Goal: Task Accomplishment & Management: Manage account settings

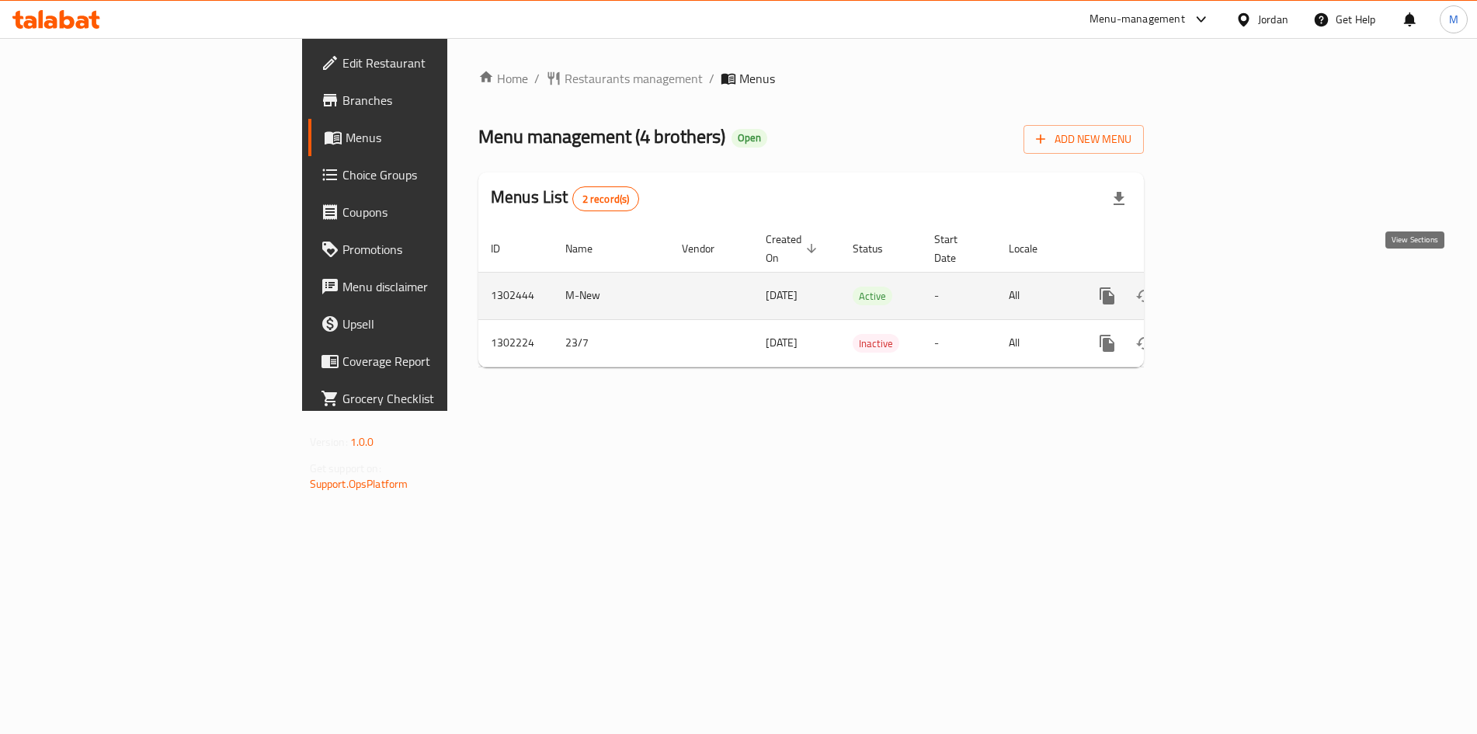
click at [1228, 287] on icon "enhanced table" at bounding box center [1219, 296] width 19 height 19
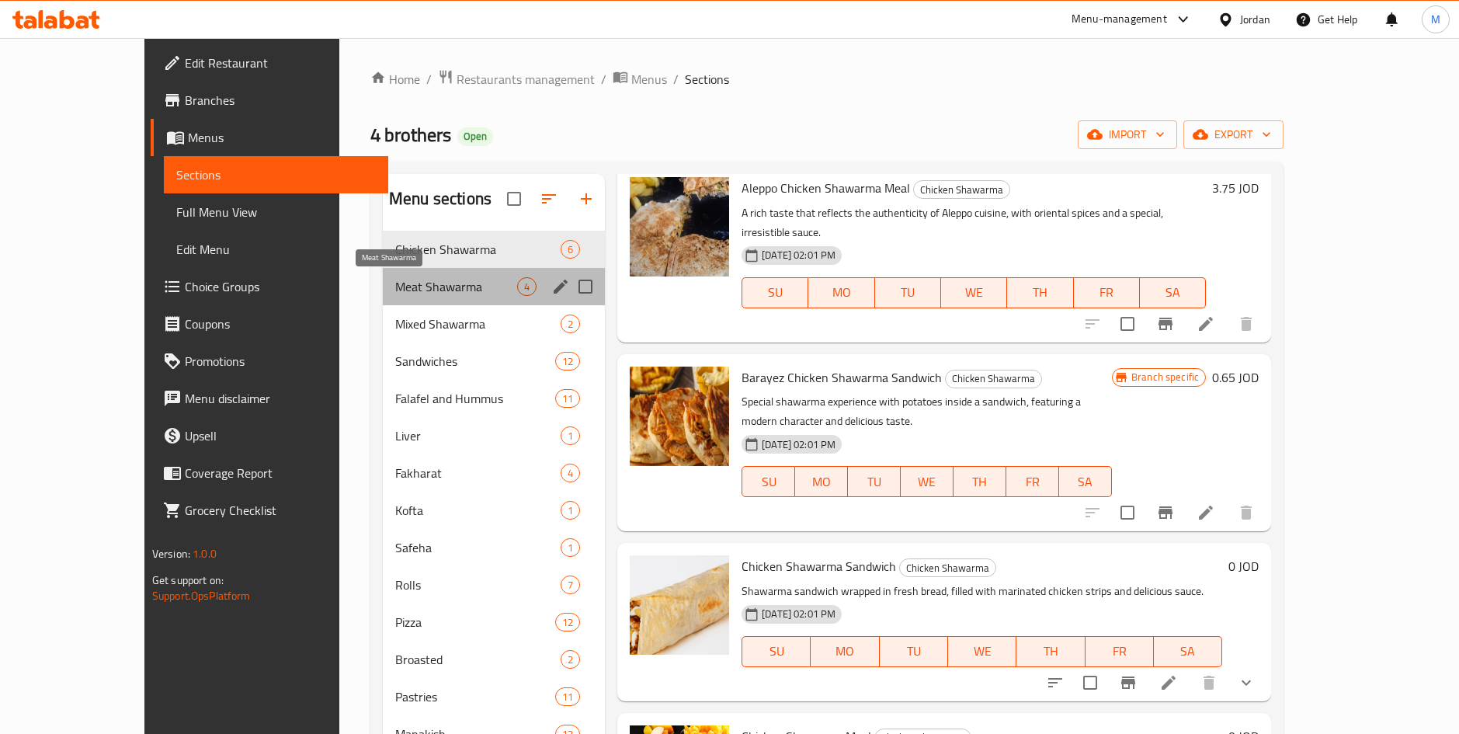
click at [395, 284] on span "Meat Shawarma" at bounding box center [456, 286] width 122 height 19
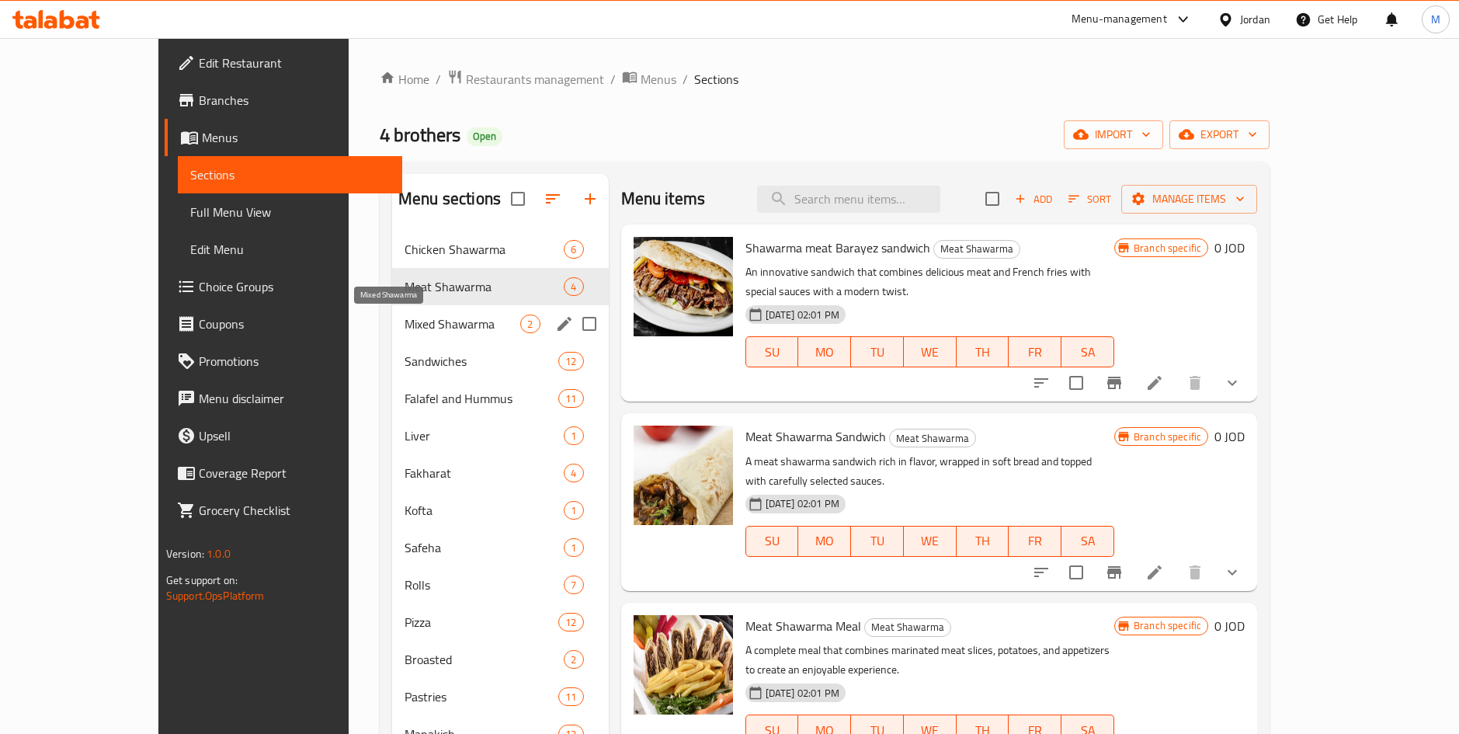
click at [405, 332] on span "Mixed Shawarma" at bounding box center [463, 323] width 116 height 19
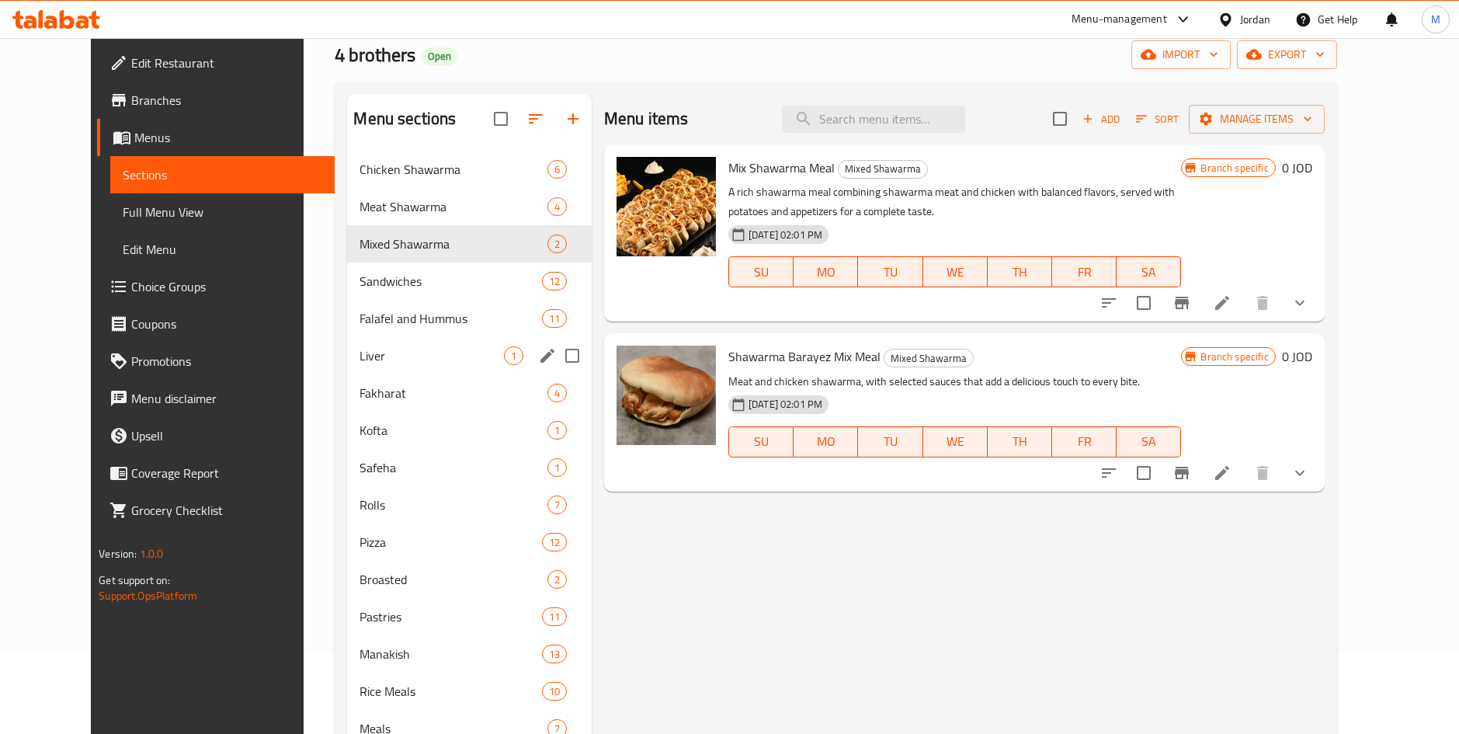
scroll to position [116, 0]
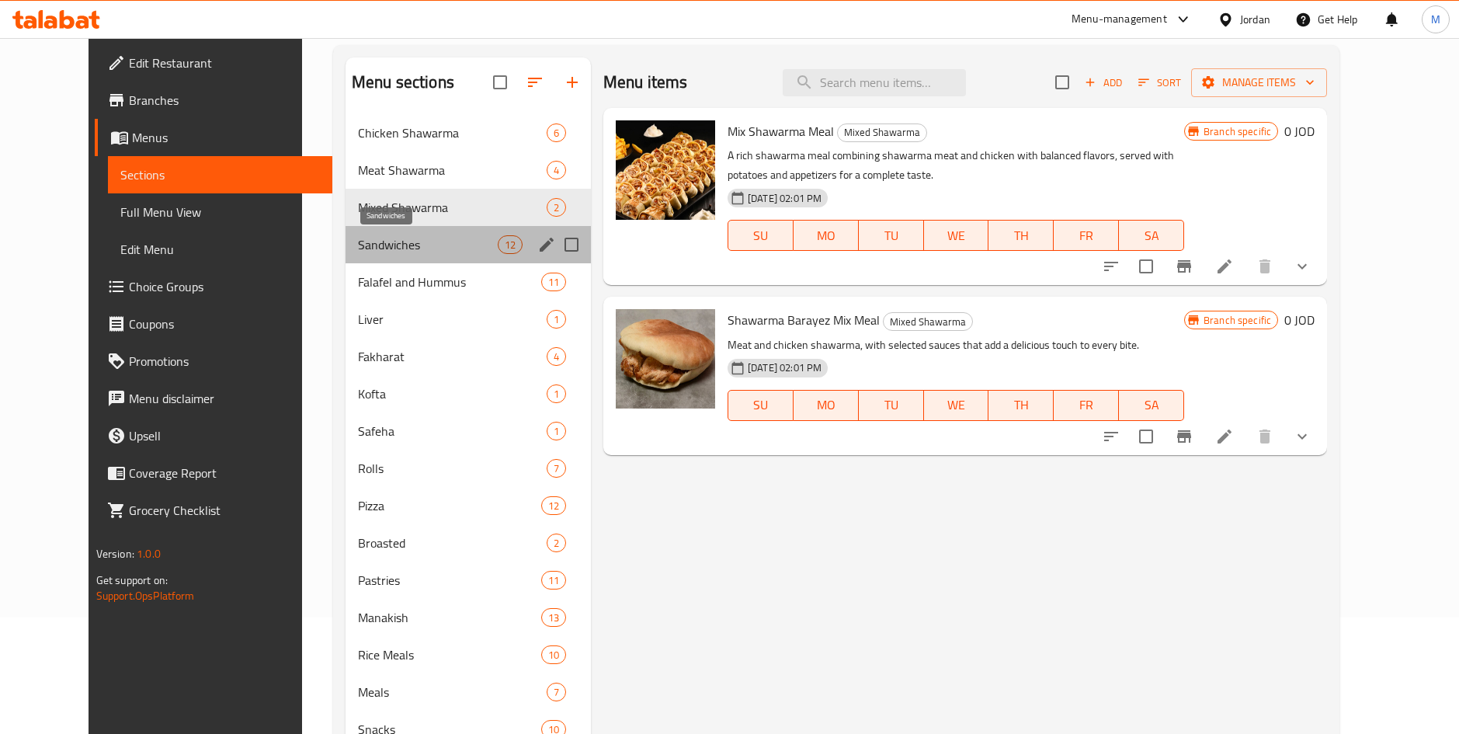
click at [385, 241] on span "Sandwiches" at bounding box center [428, 244] width 140 height 19
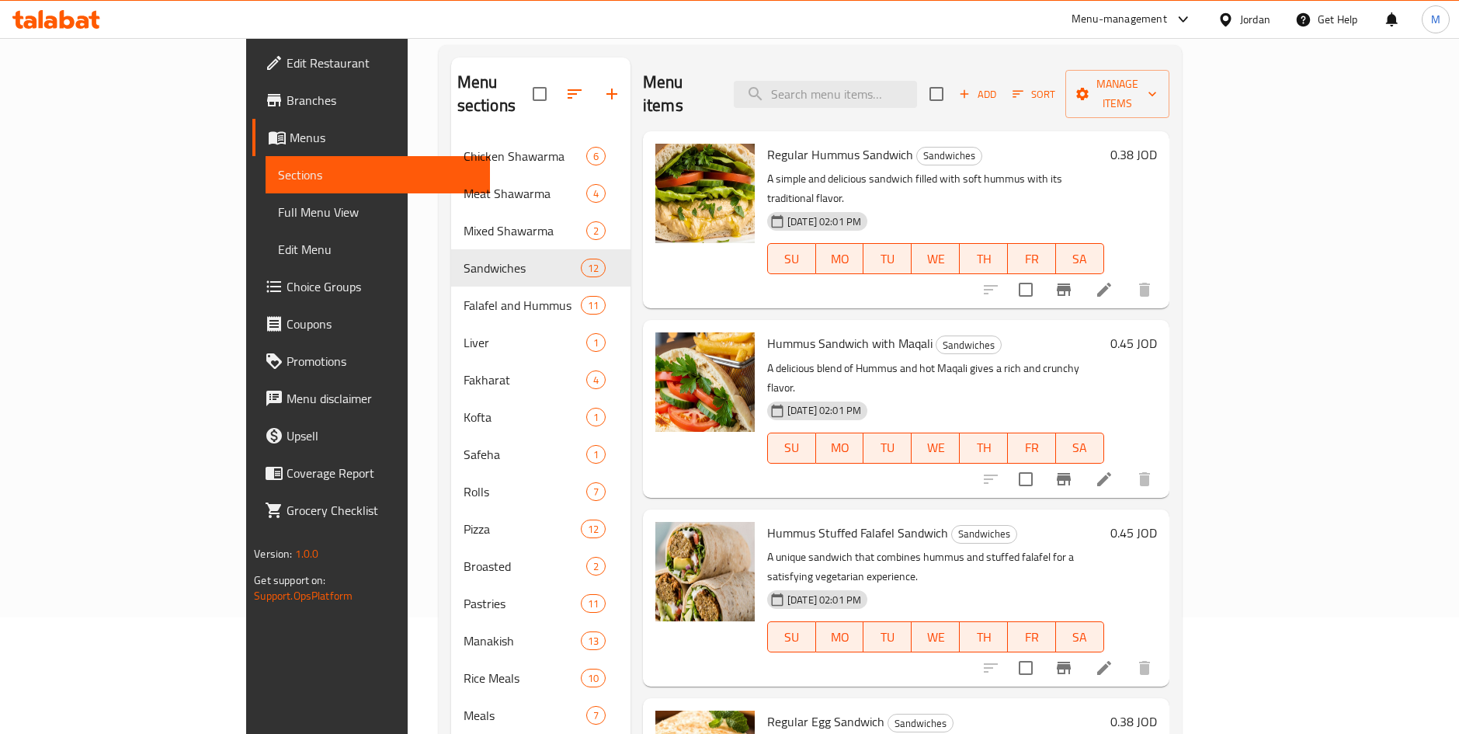
scroll to position [233, 0]
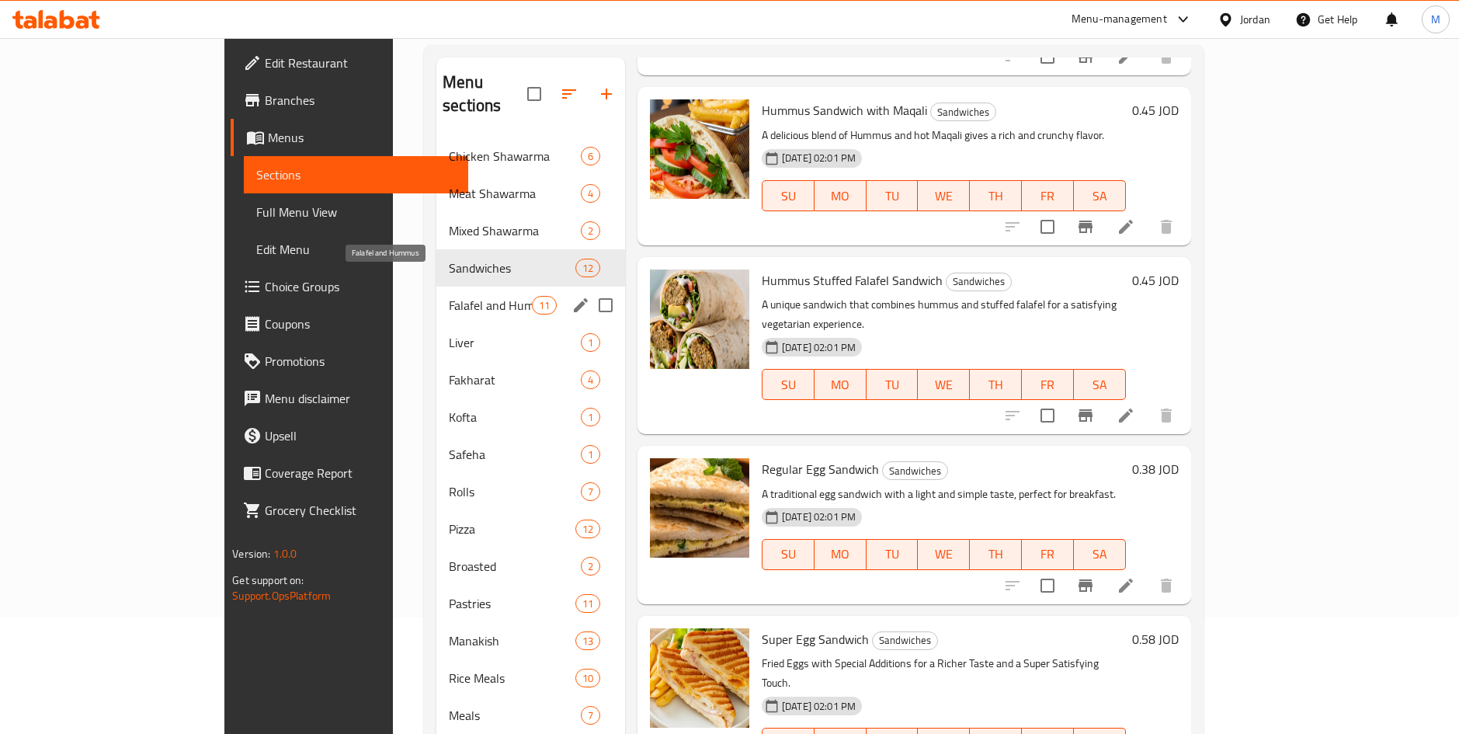
click at [449, 296] on span "Falafel and Hummus" at bounding box center [490, 305] width 83 height 19
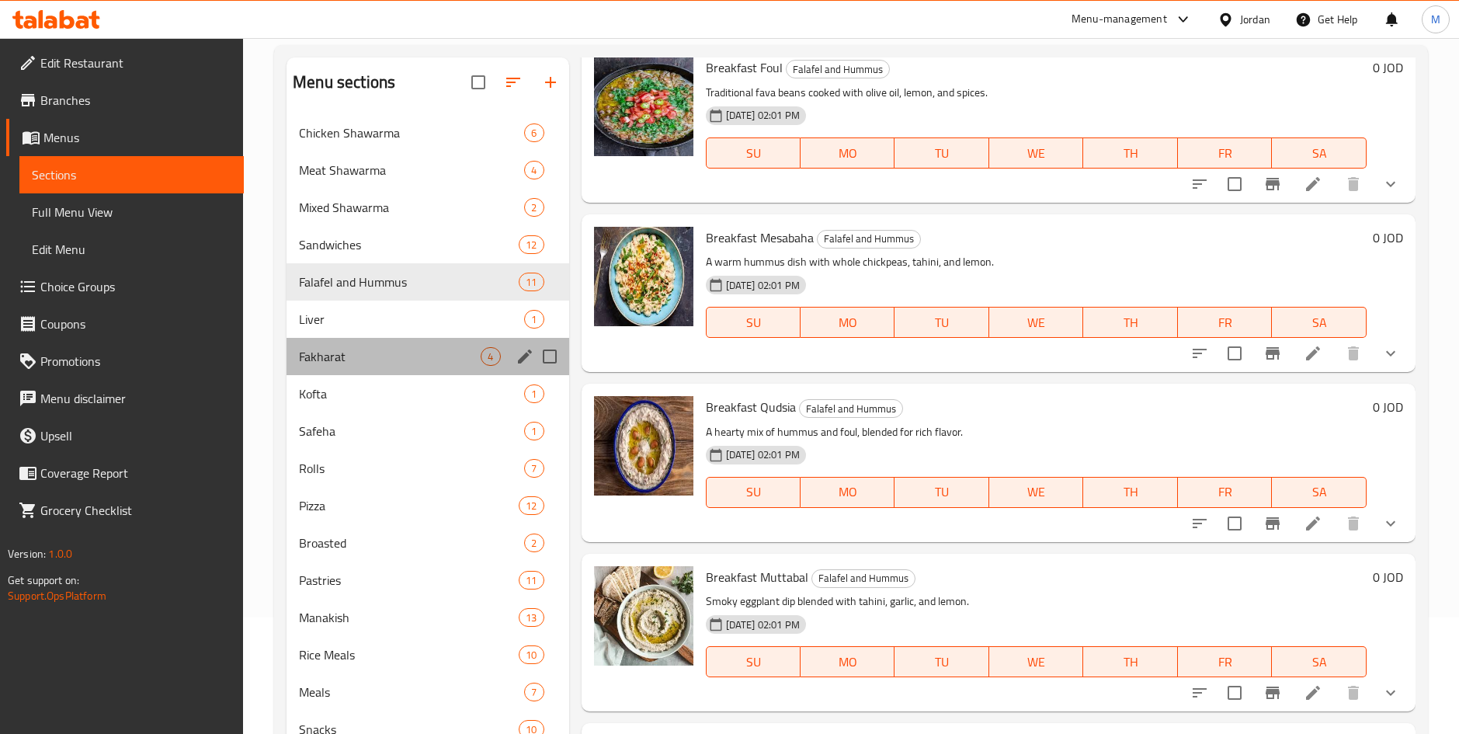
click at [342, 344] on div "Fakharat 4" at bounding box center [428, 356] width 282 height 37
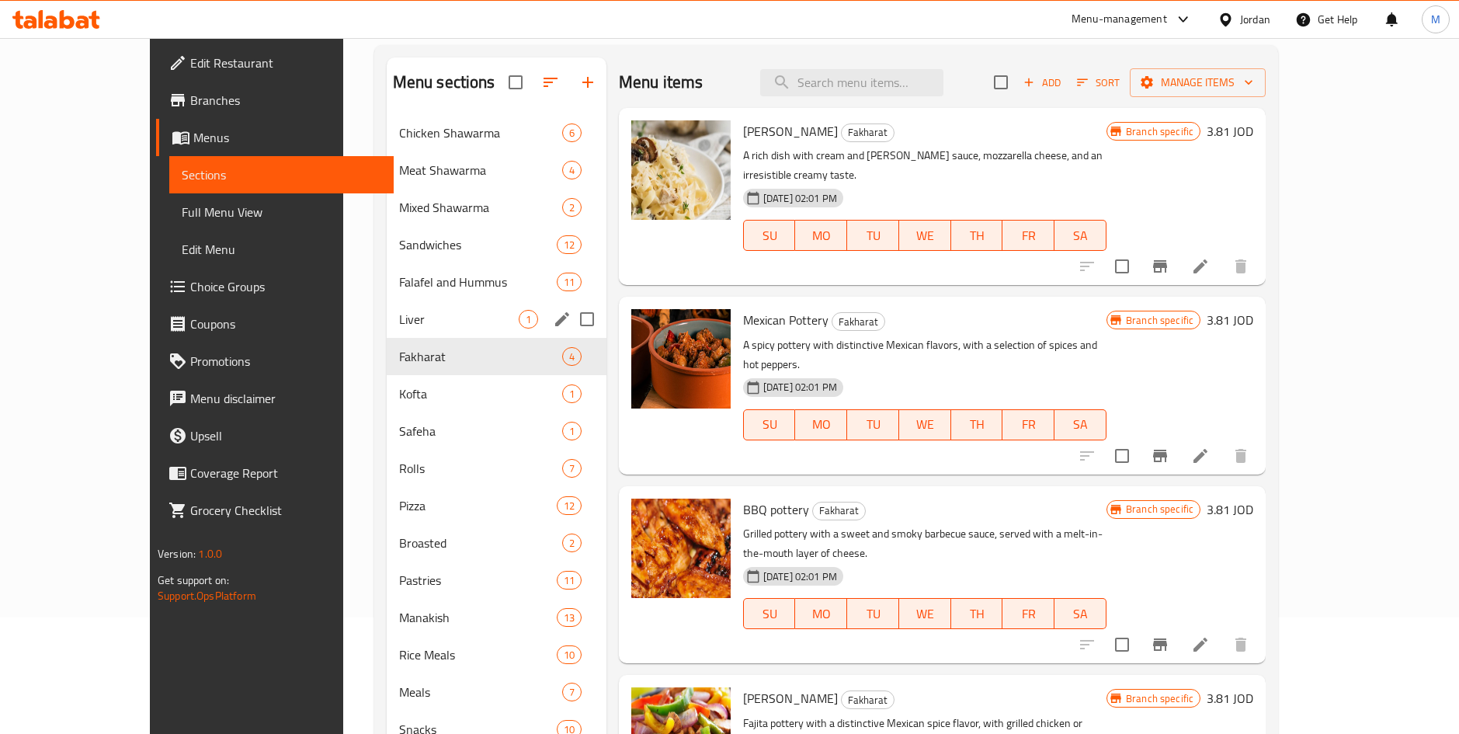
click at [387, 304] on div "Liver 1" at bounding box center [497, 318] width 220 height 37
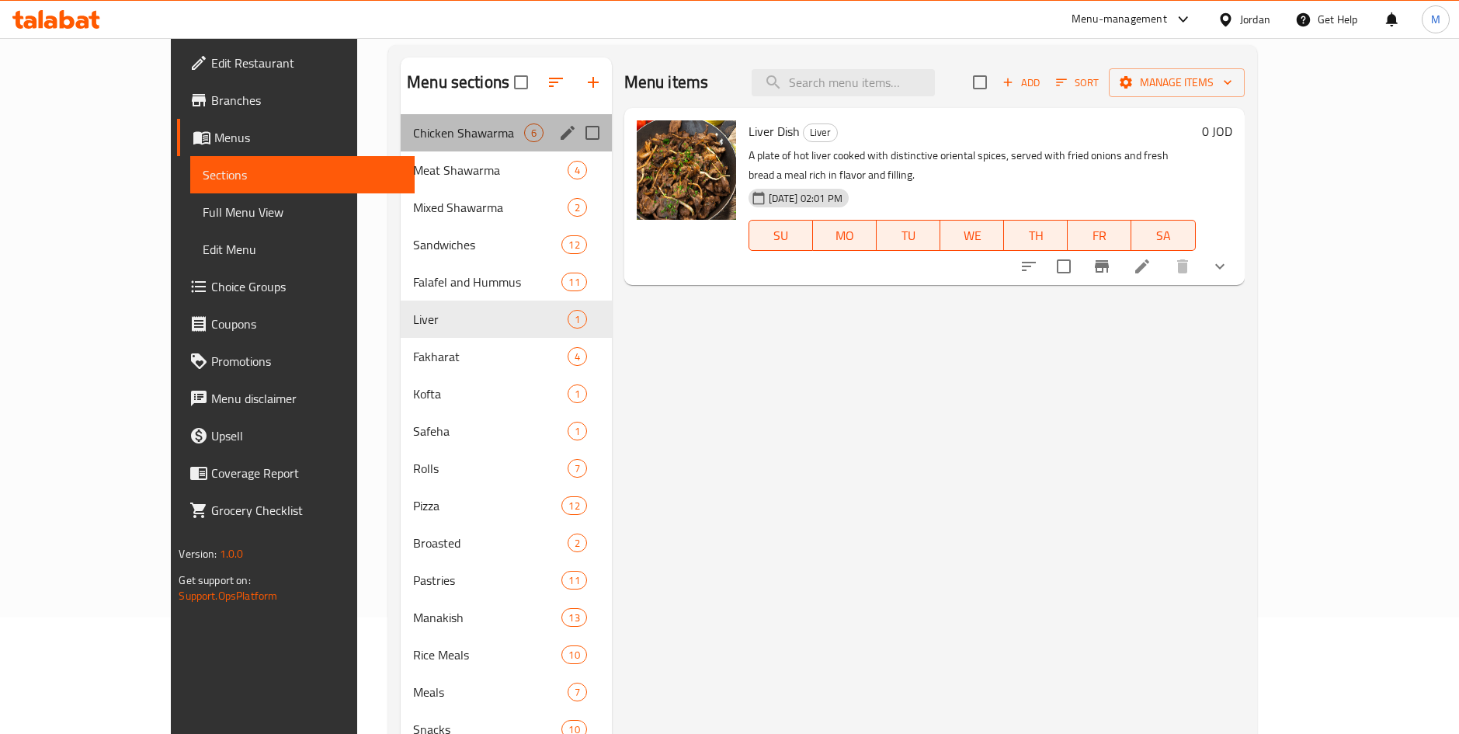
click at [401, 122] on div "Chicken Shawarma 6" at bounding box center [506, 132] width 211 height 37
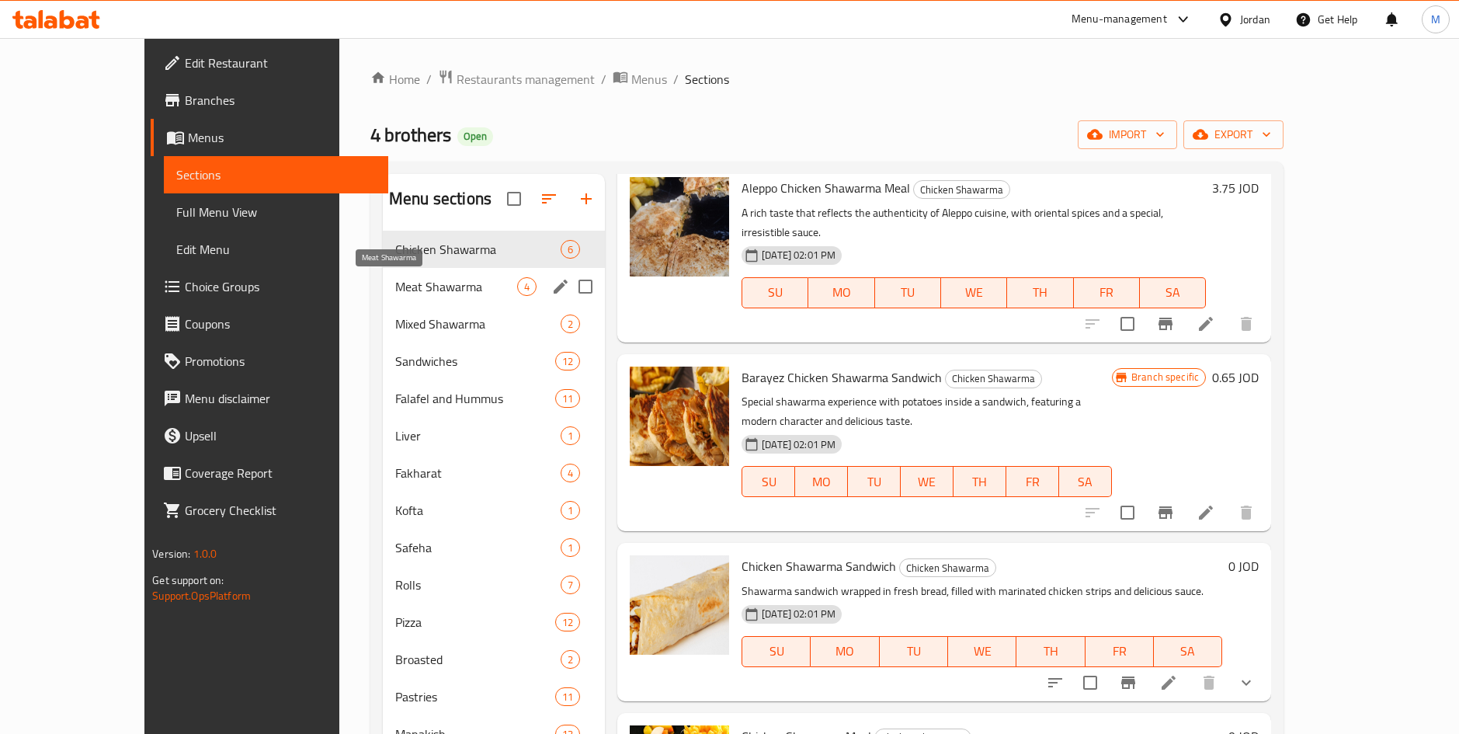
click at [395, 292] on span "Meat Shawarma" at bounding box center [456, 286] width 122 height 19
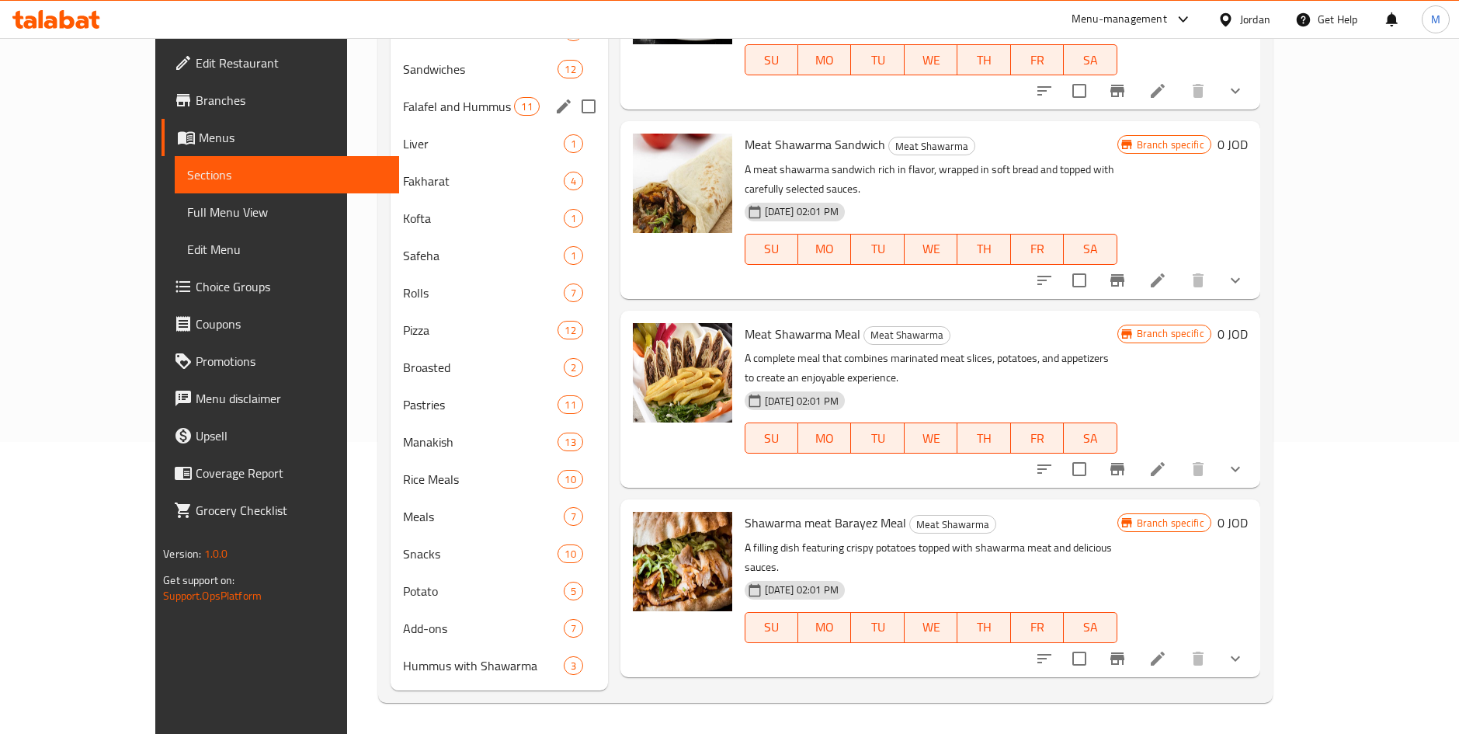
scroll to position [59, 0]
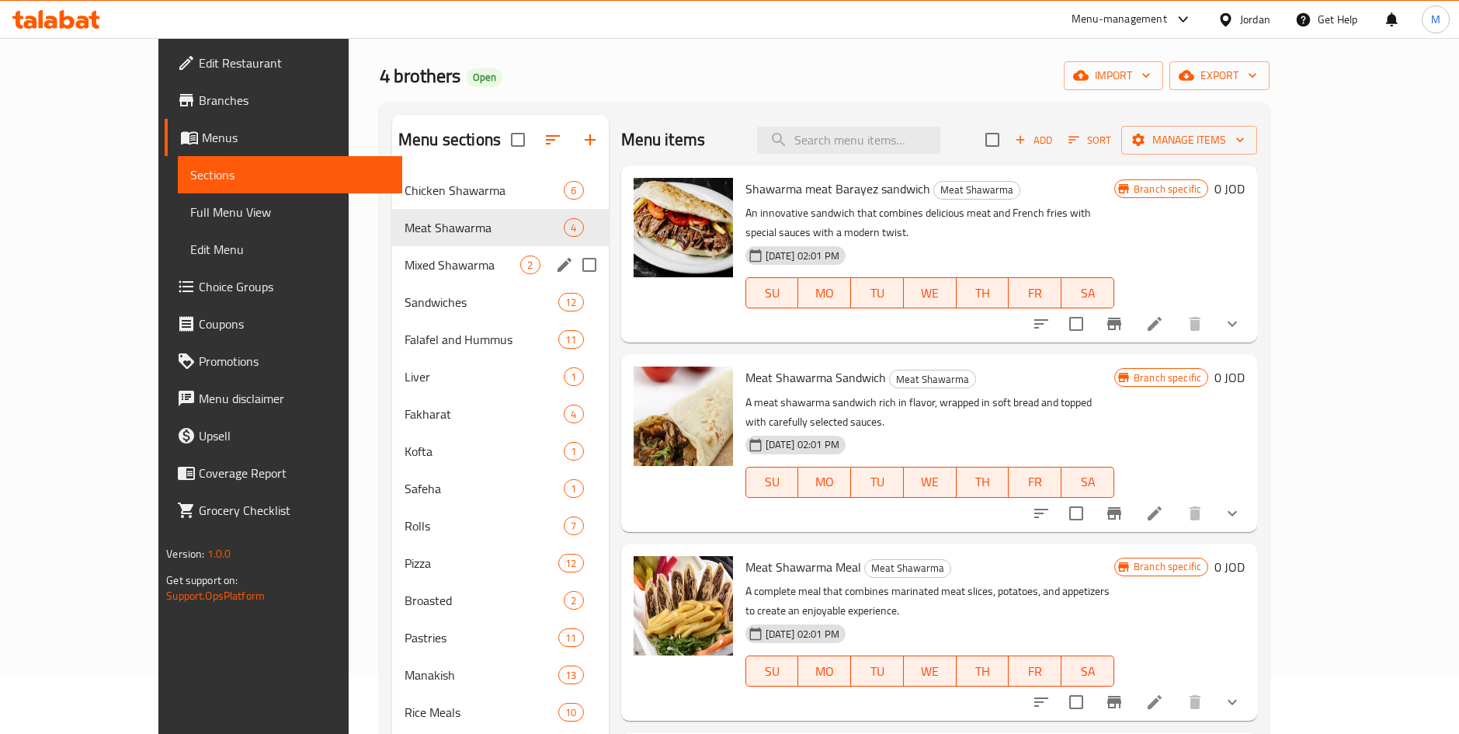
click at [392, 277] on div "Mixed Shawarma 2" at bounding box center [500, 264] width 217 height 37
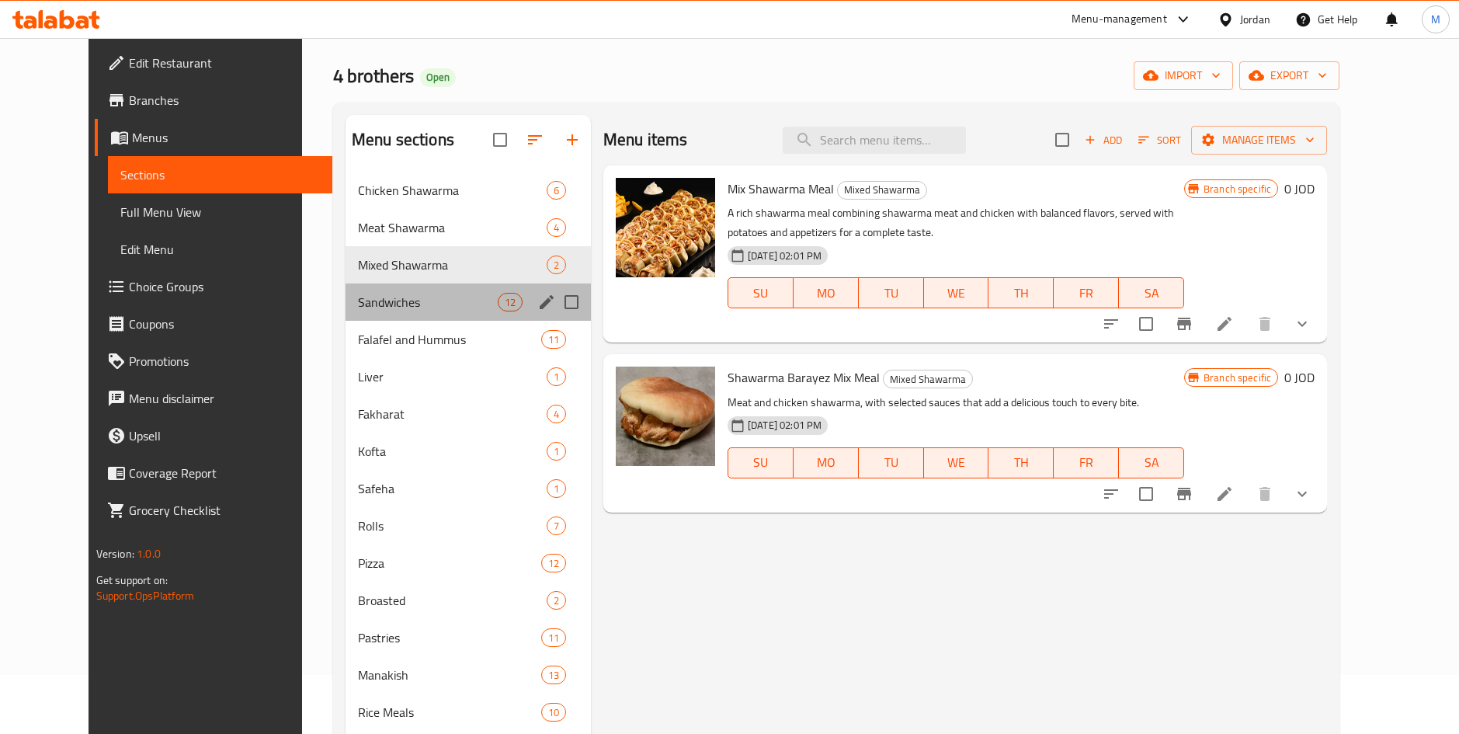
click at [373, 283] on div "Sandwiches 12" at bounding box center [468, 301] width 245 height 37
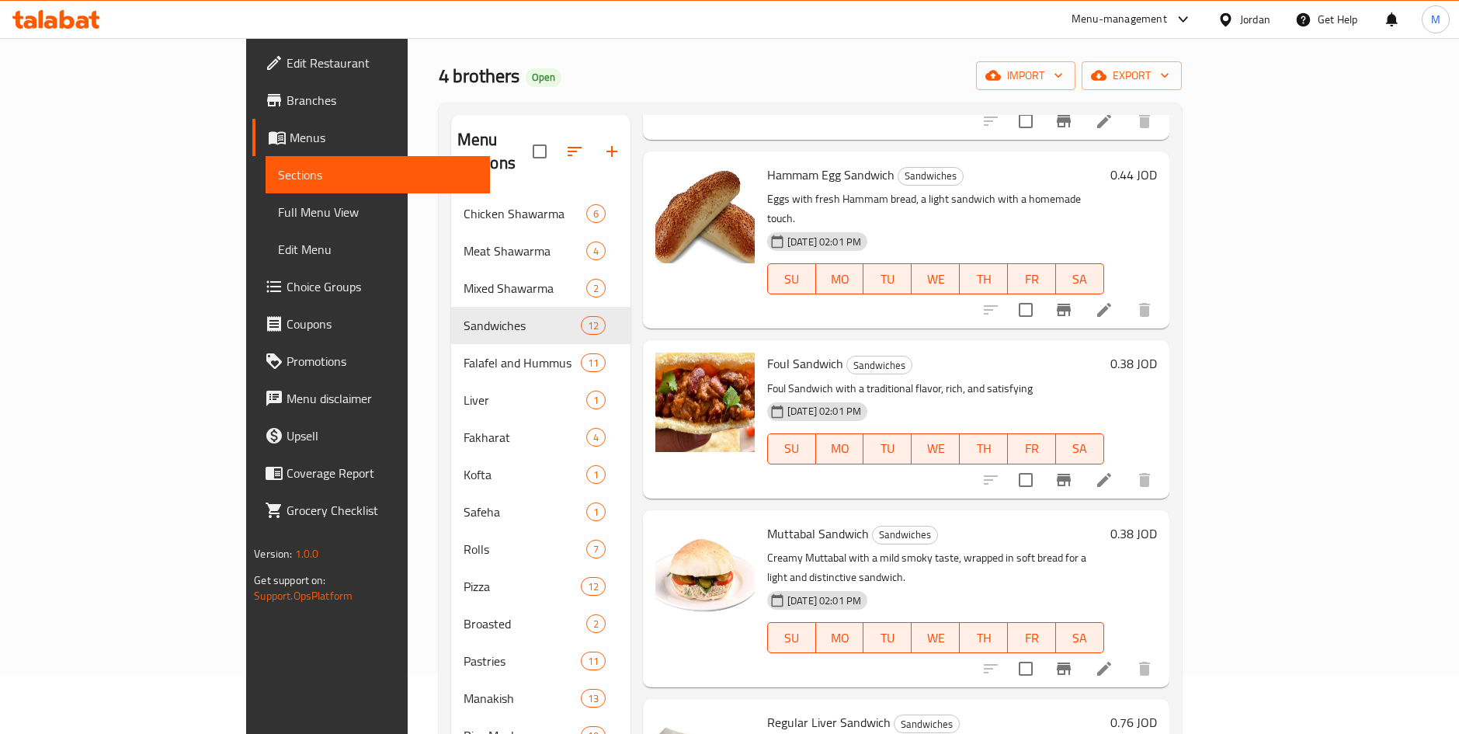
scroll to position [1266, 0]
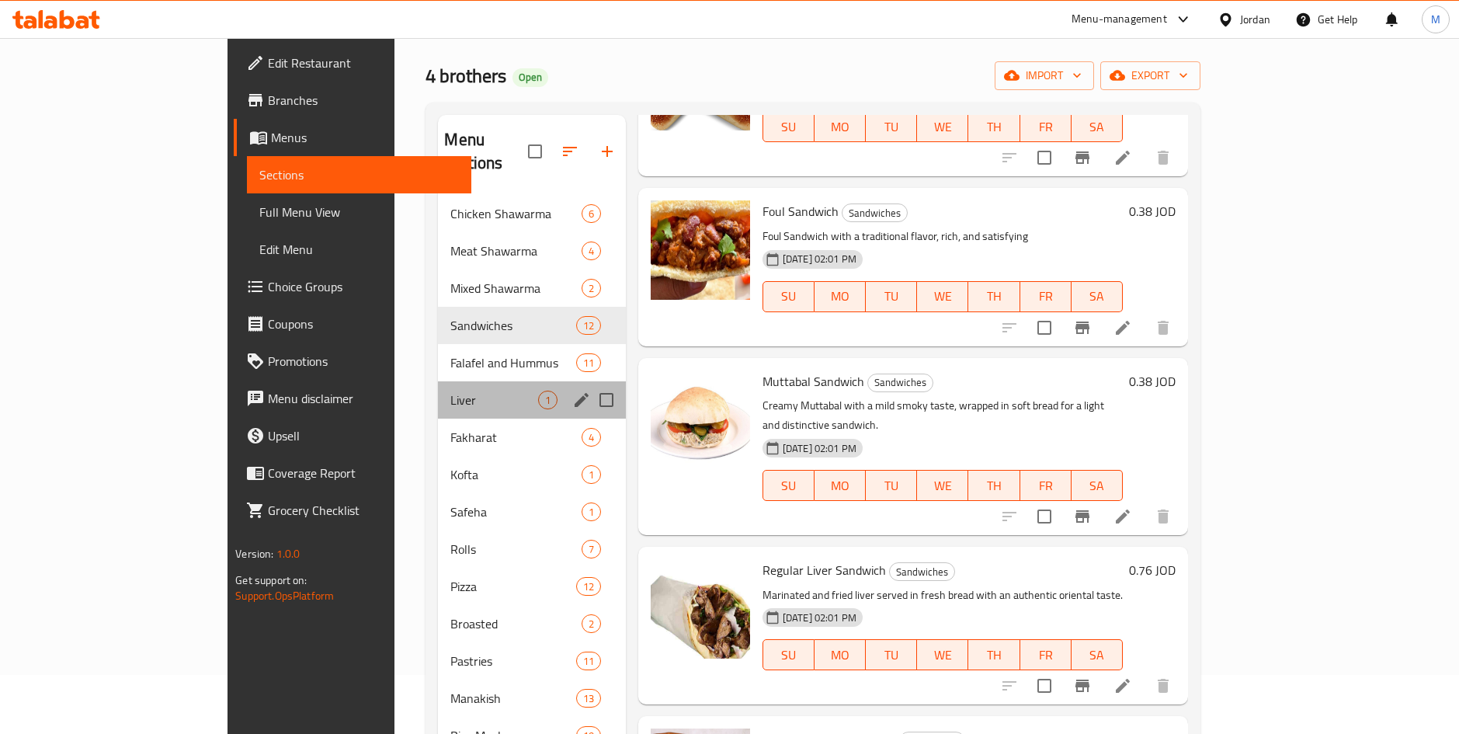
click at [438, 381] on div "Liver 1" at bounding box center [531, 399] width 187 height 37
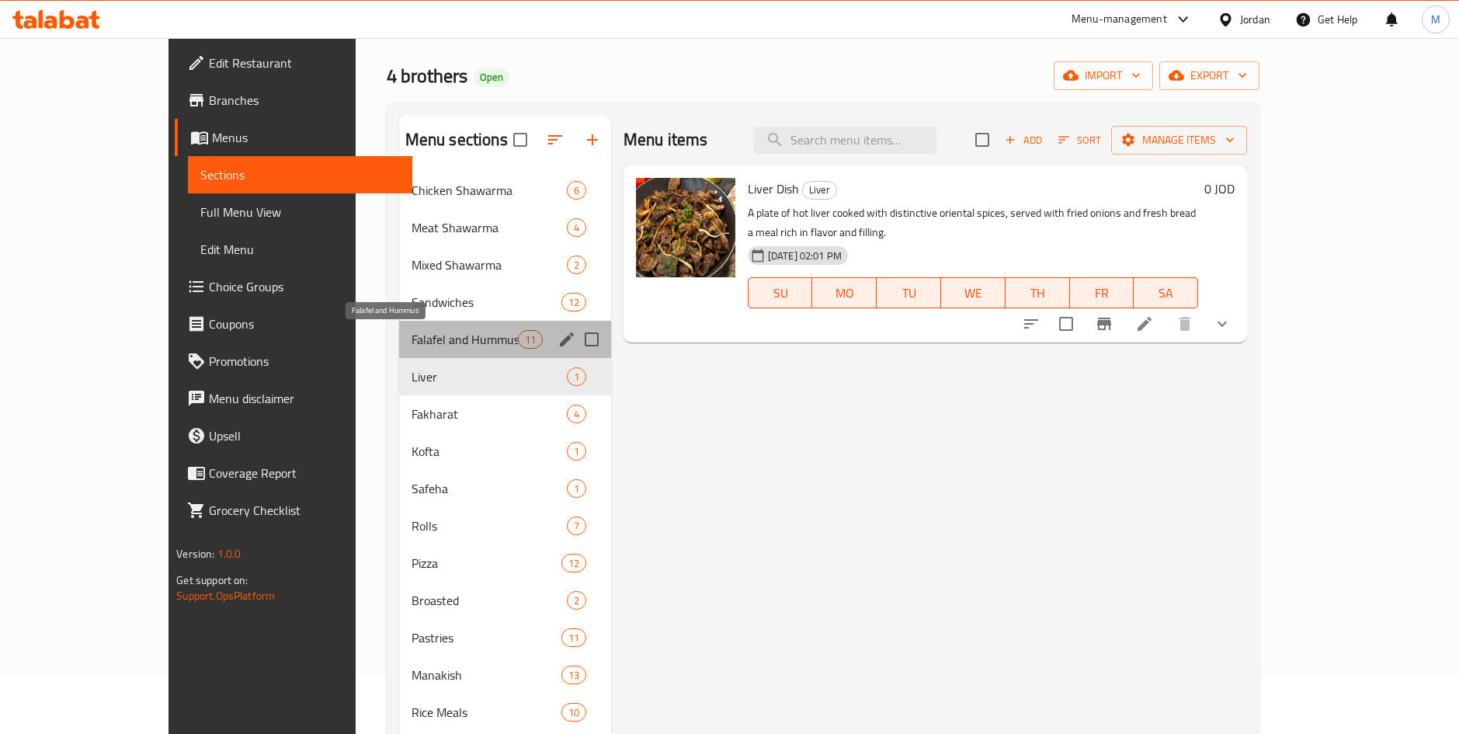
click at [412, 330] on span "Falafel and Hummus" at bounding box center [465, 339] width 106 height 19
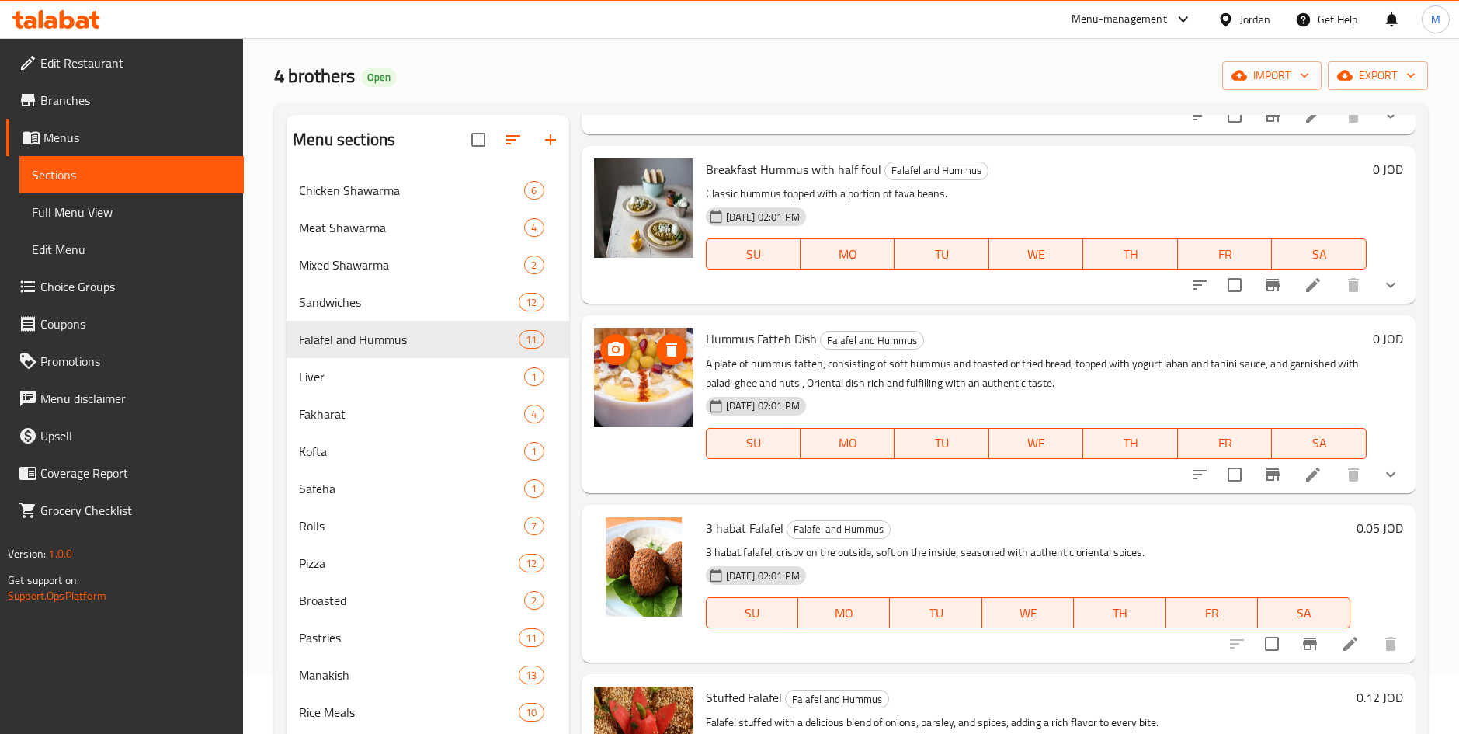
scroll to position [1116, 0]
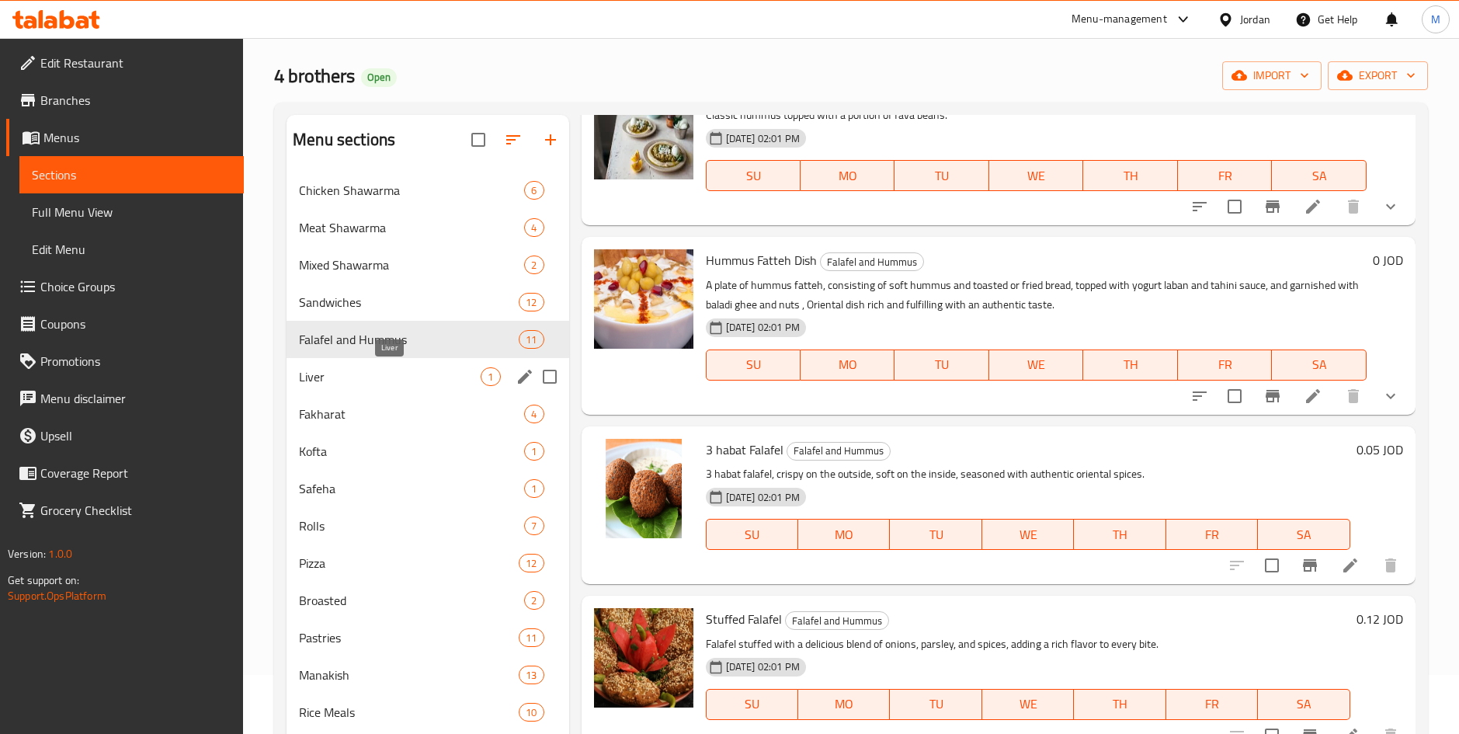
click at [360, 371] on span "Liver" at bounding box center [390, 376] width 182 height 19
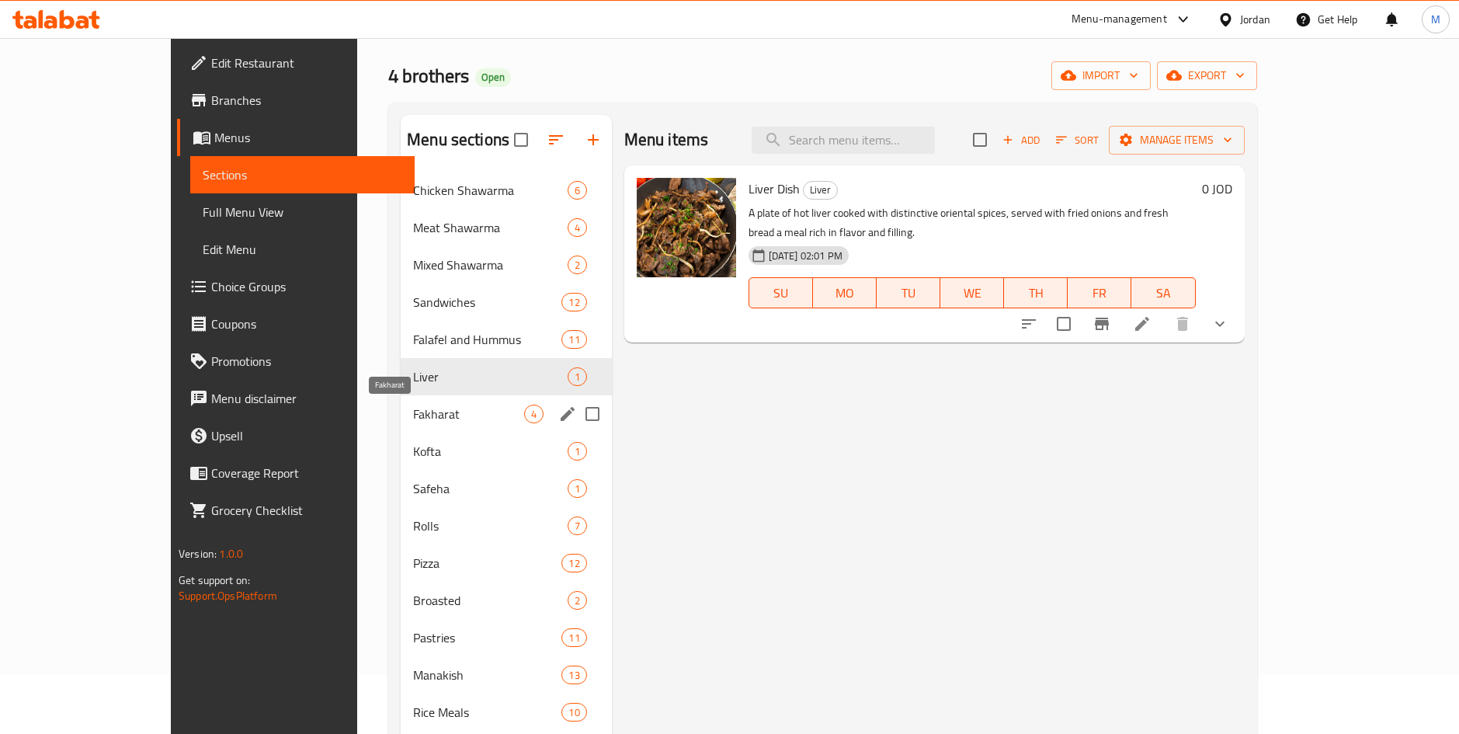
click at [413, 410] on span "Fakharat" at bounding box center [468, 414] width 110 height 19
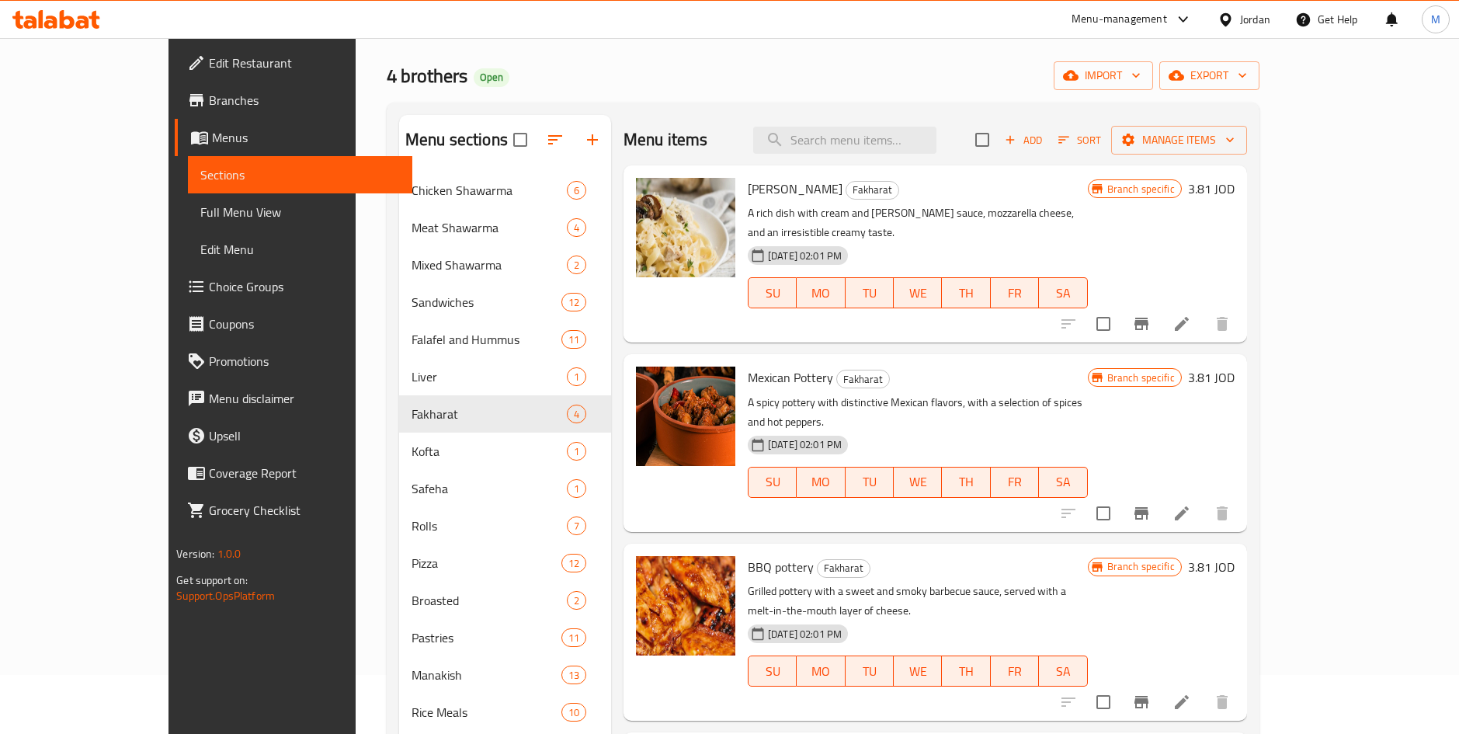
scroll to position [292, 0]
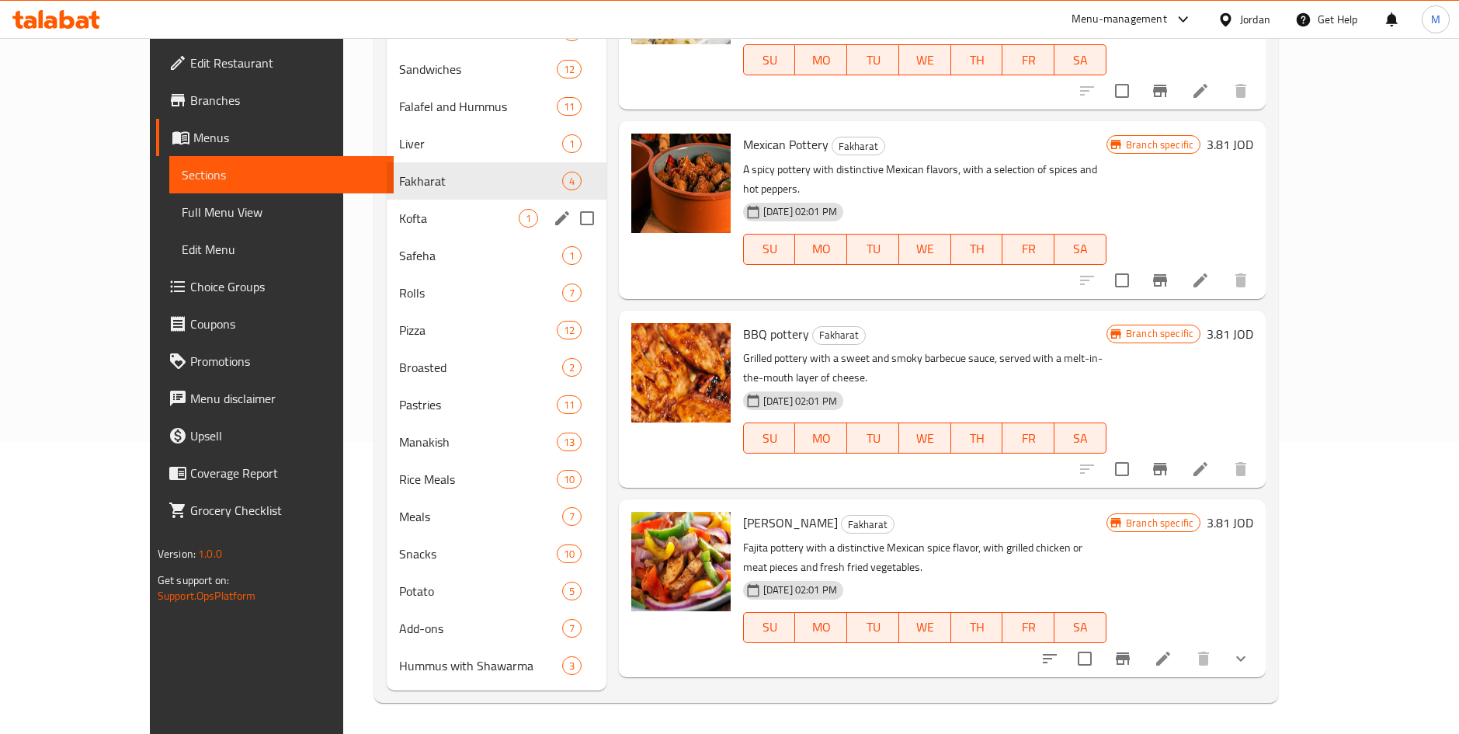
click at [387, 231] on div "Kofta 1" at bounding box center [497, 218] width 220 height 37
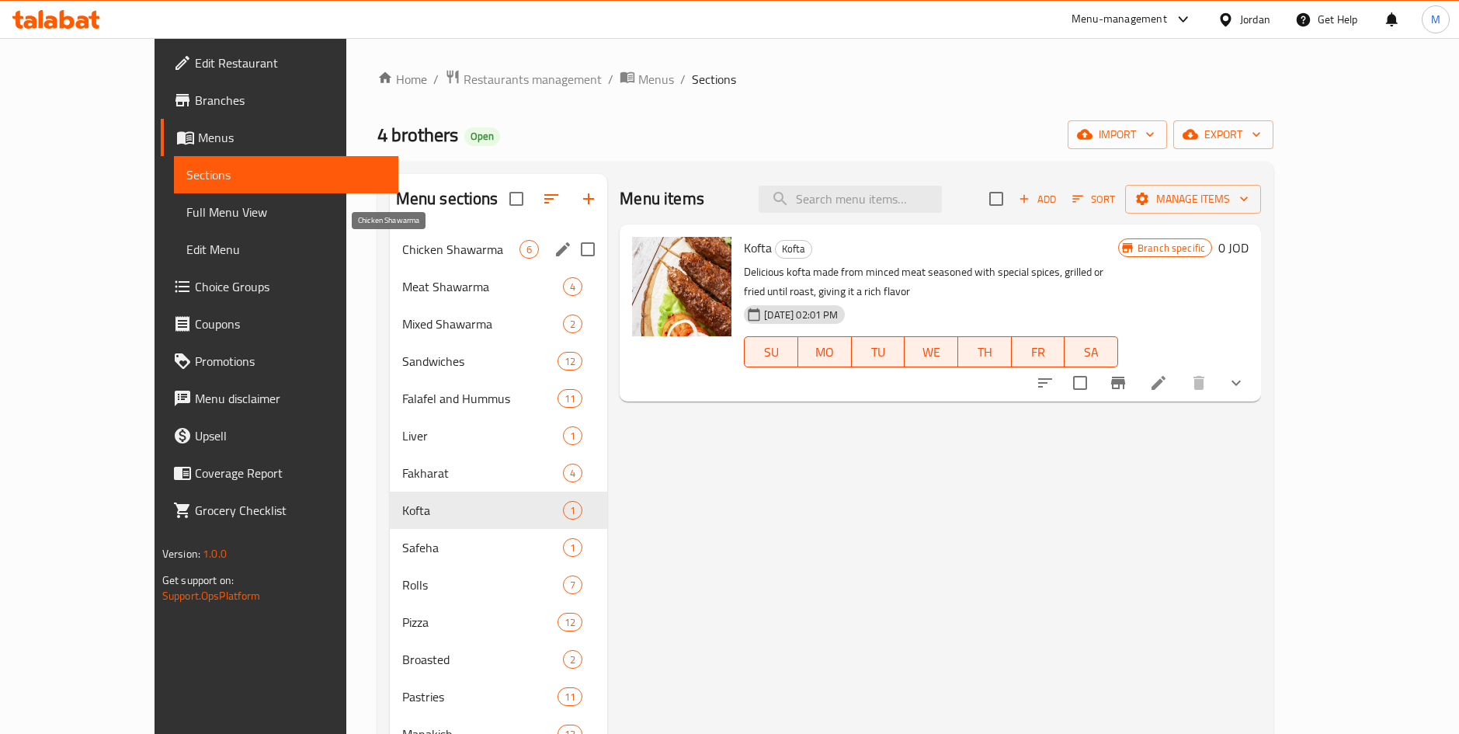
click at [402, 245] on span "Chicken Shawarma" at bounding box center [460, 249] width 117 height 19
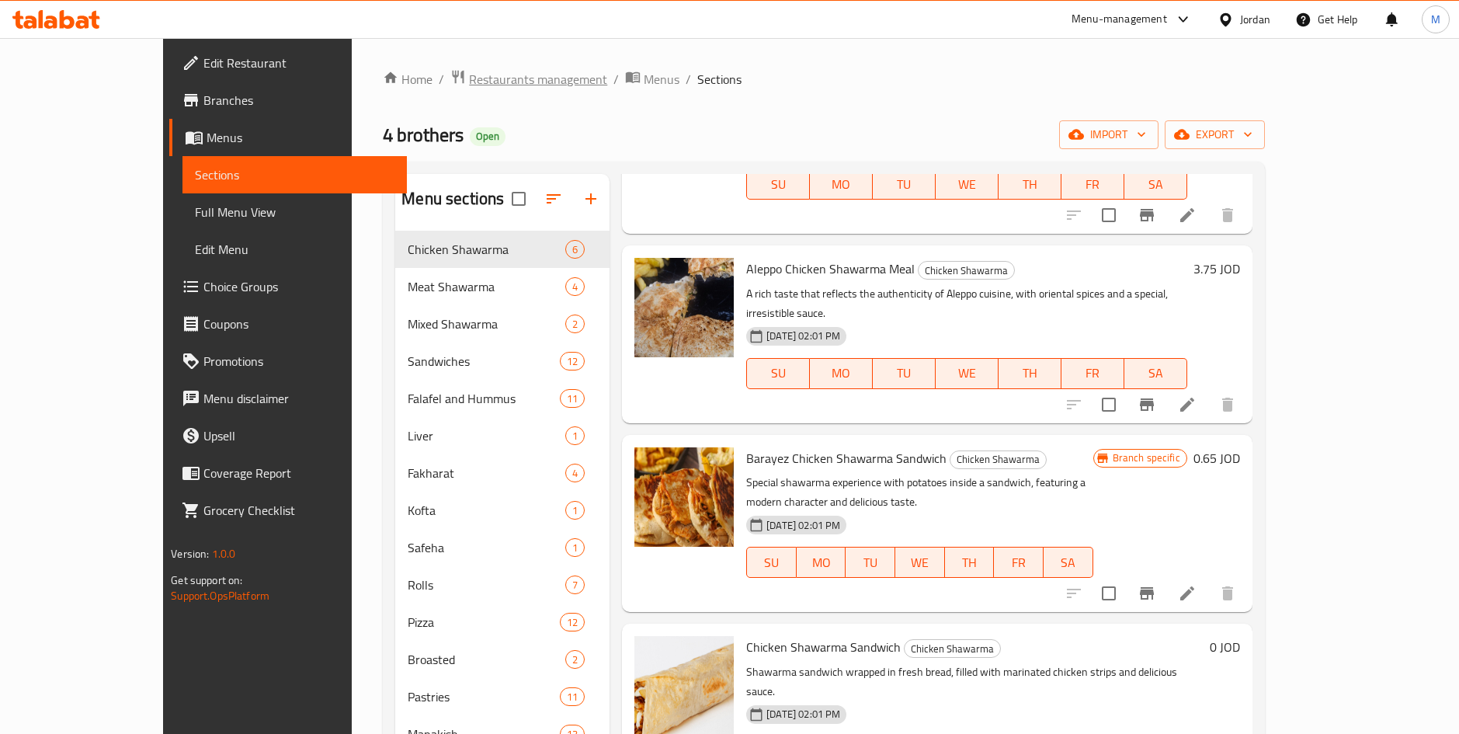
scroll to position [132, 0]
